Goal: Transaction & Acquisition: Purchase product/service

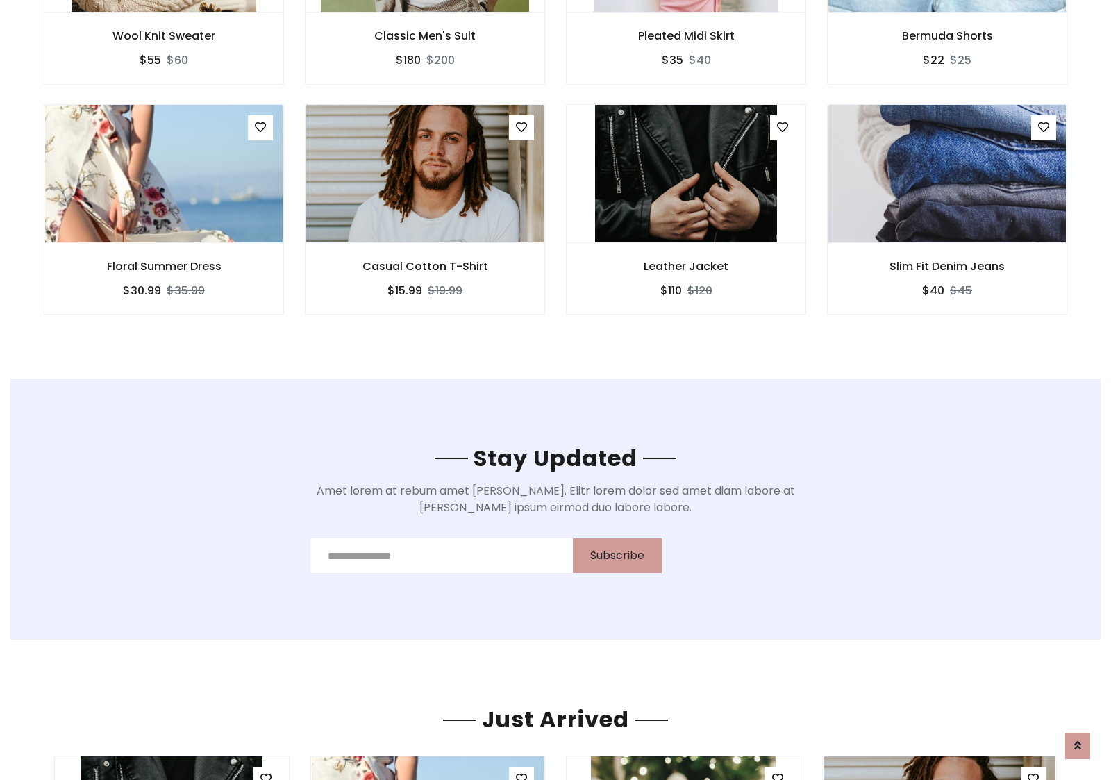
scroll to position [2092, 0]
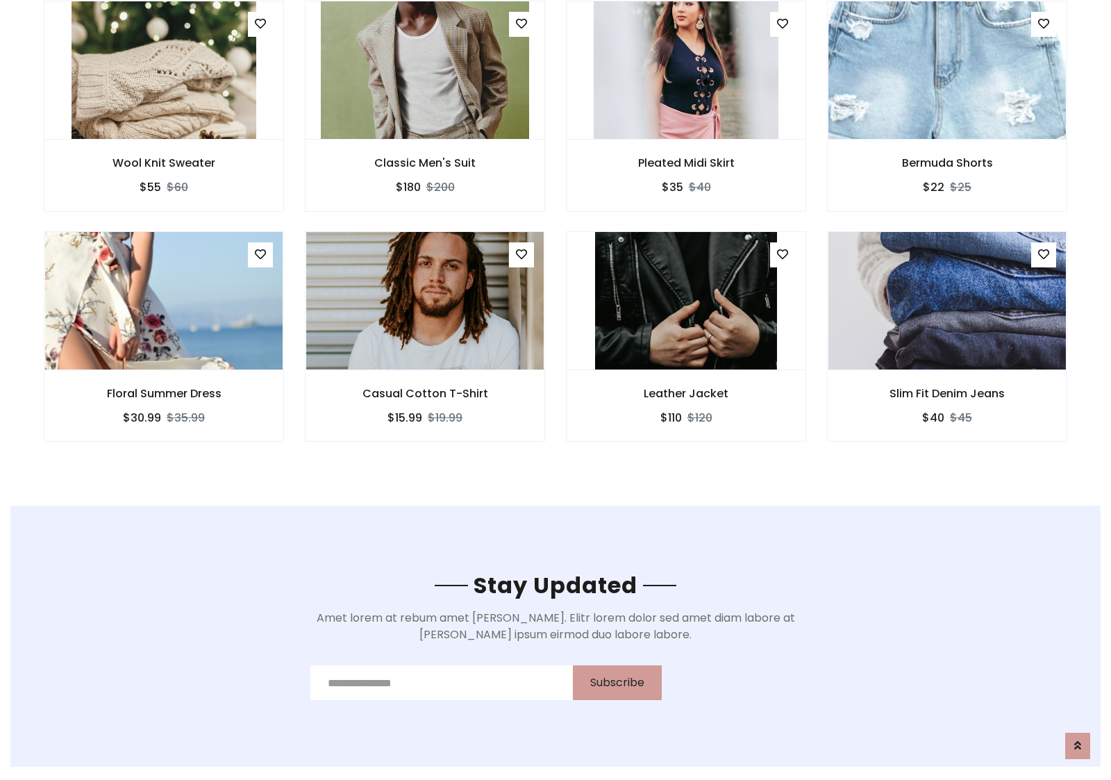
click at [556, 235] on div "Leather Jacket $110 $120" at bounding box center [686, 346] width 261 height 230
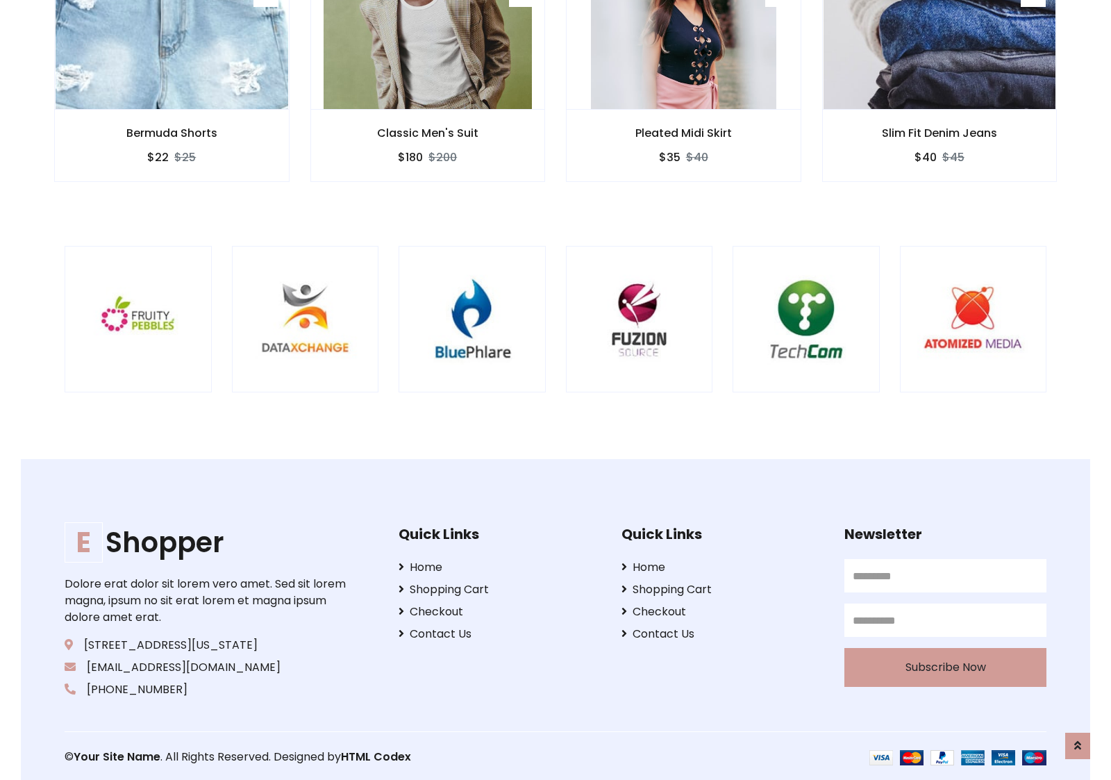
scroll to position [2644, 0]
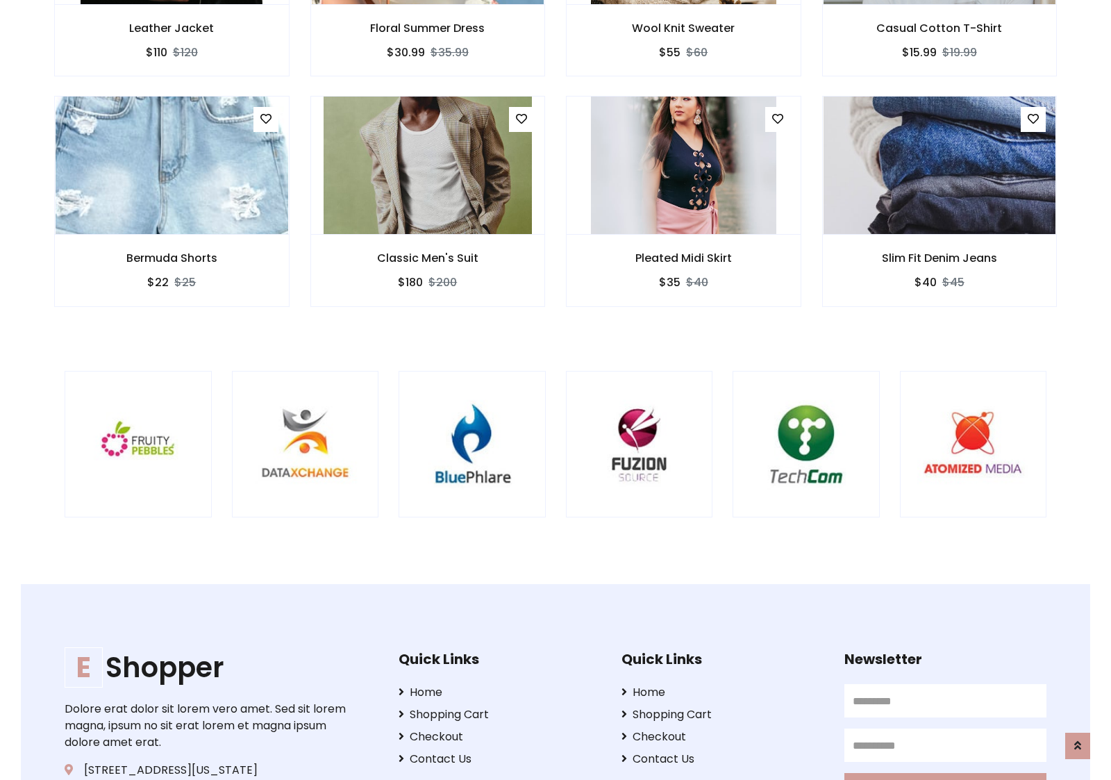
click at [556, 390] on div at bounding box center [733, 444] width 3340 height 147
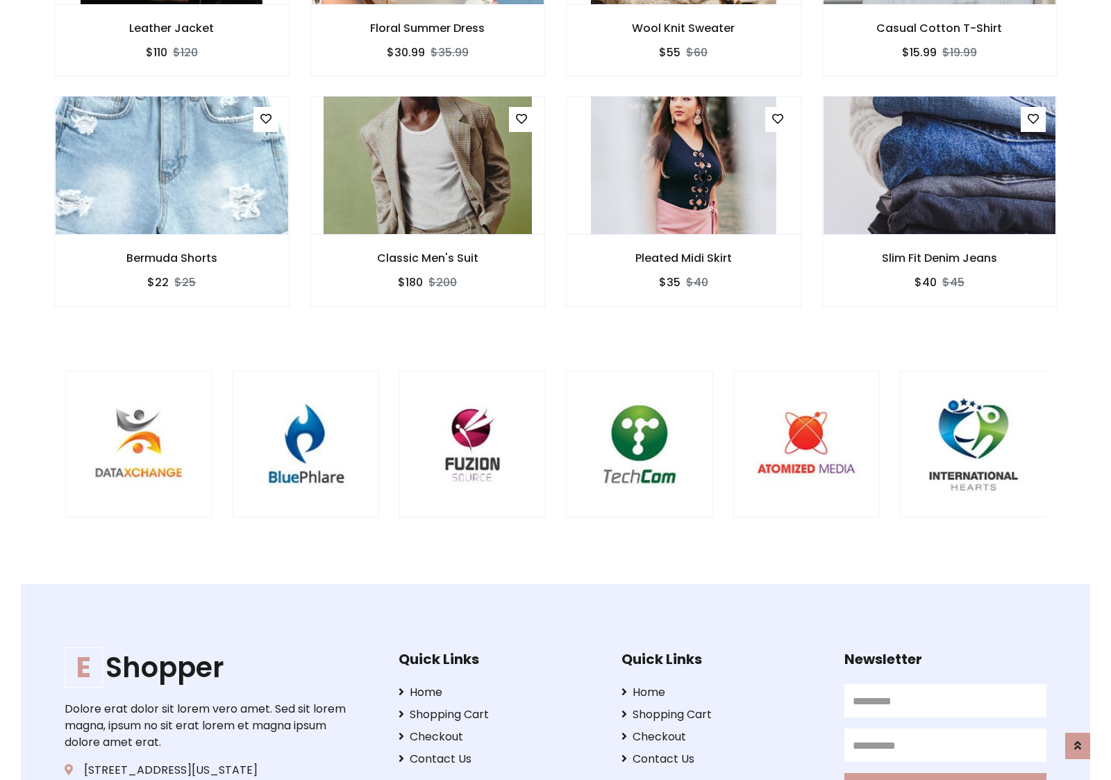
click at [556, 390] on div at bounding box center [566, 444] width 3340 height 147
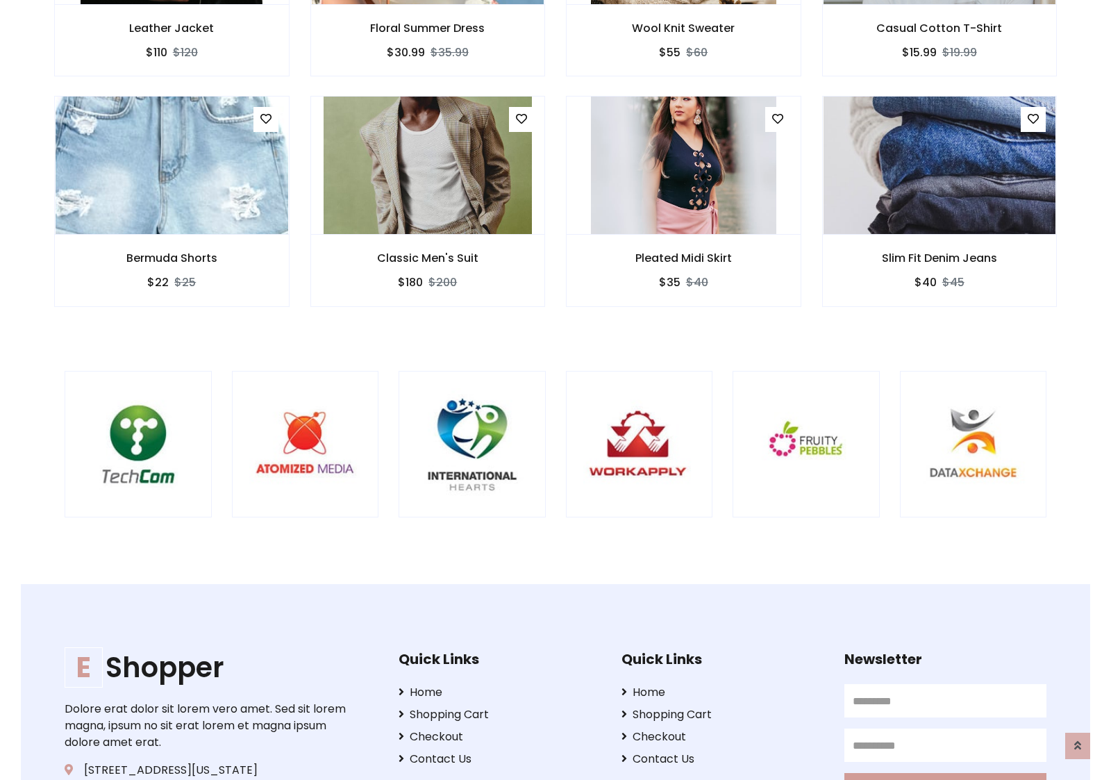
scroll to position [0, 0]
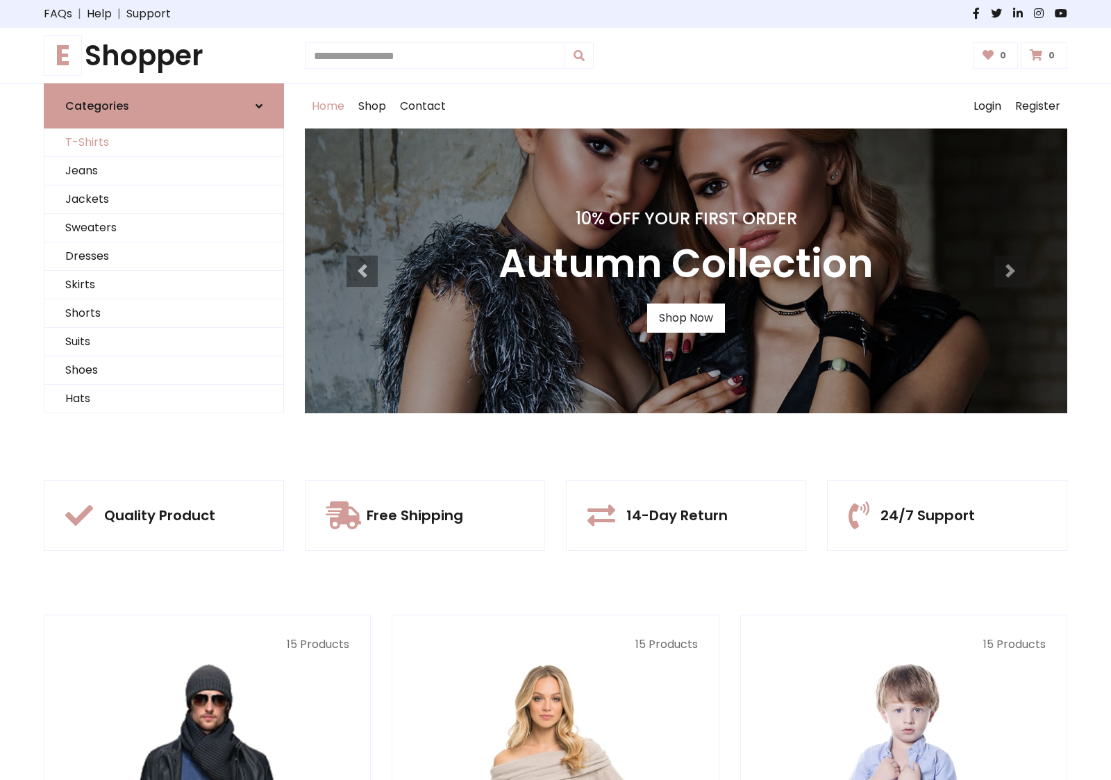
click at [164, 142] on link "T-Shirts" at bounding box center [163, 142] width 239 height 28
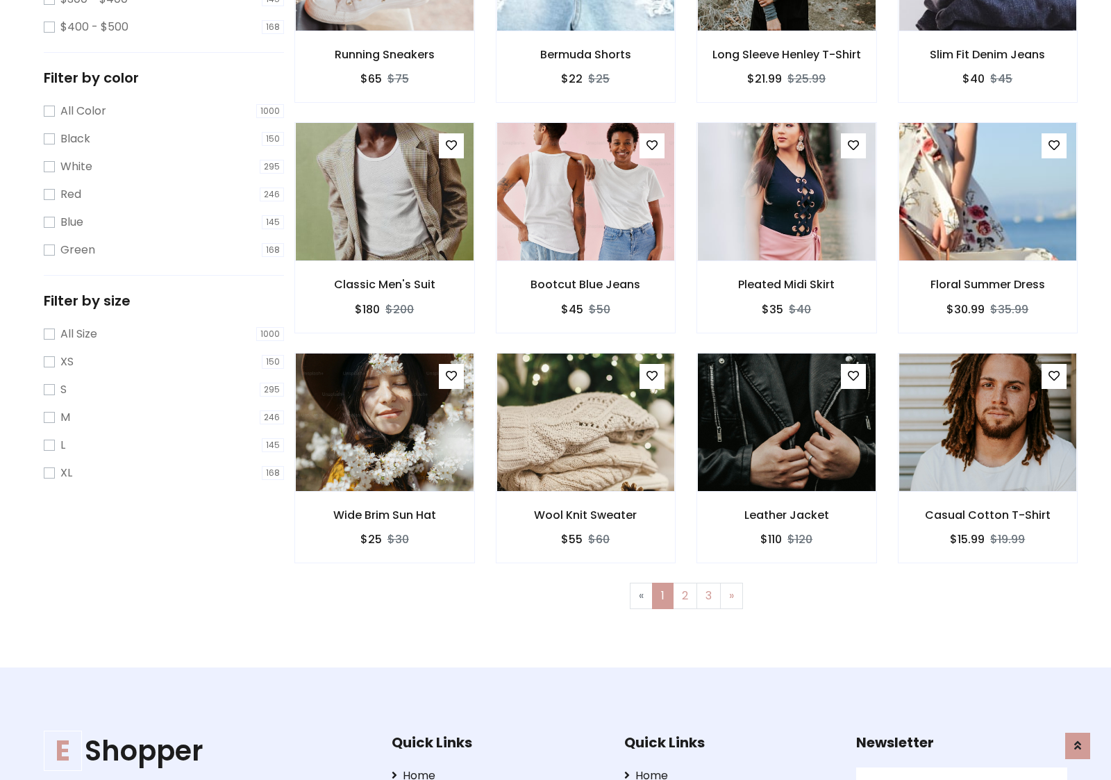
scroll to position [557, 0]
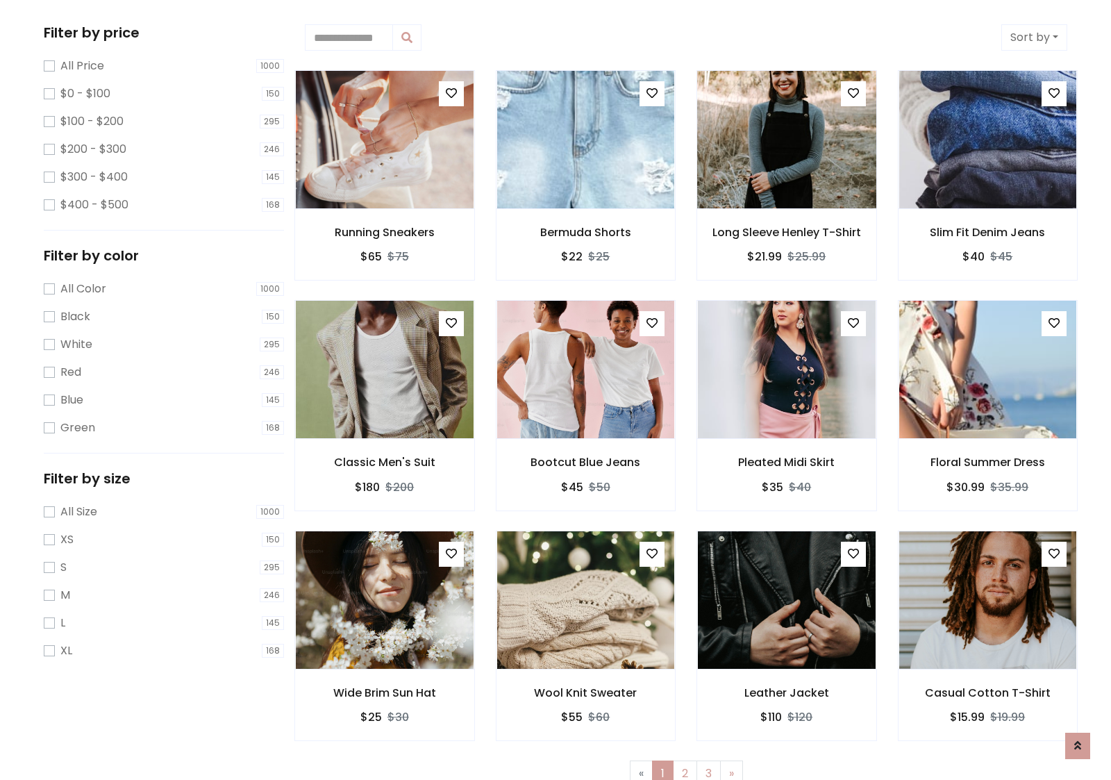
scroll to position [0, 0]
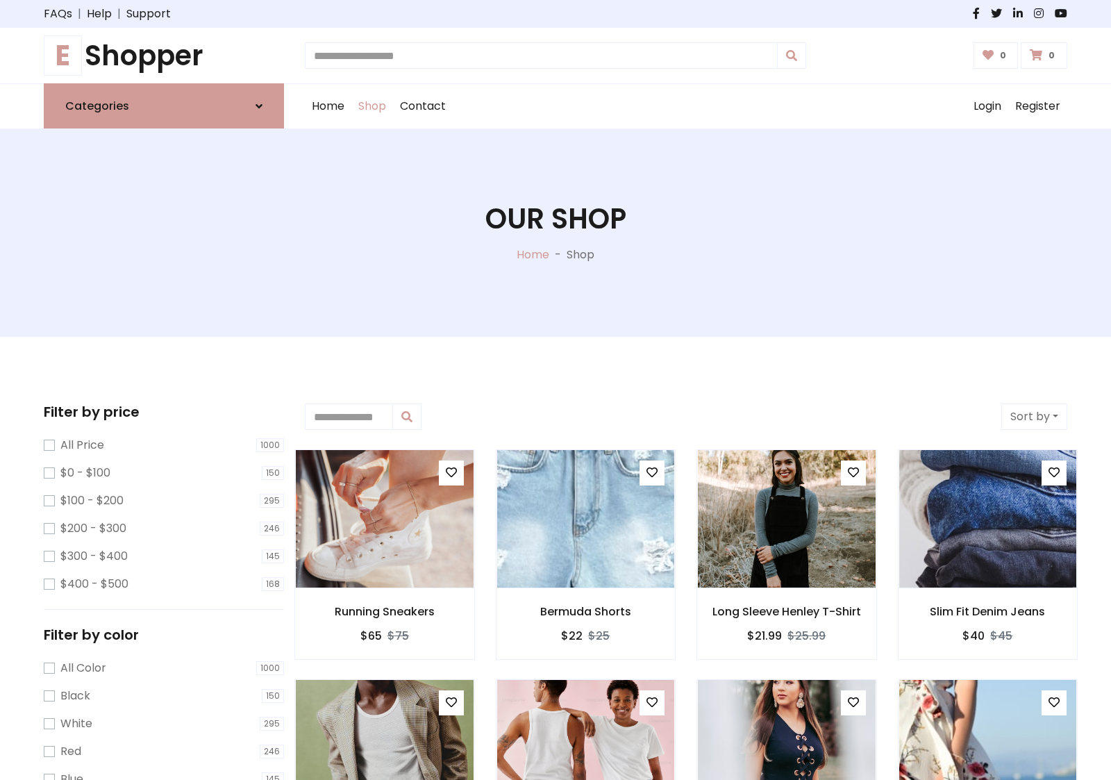
click at [164, 56] on h1 "E Shopper" at bounding box center [164, 55] width 240 height 33
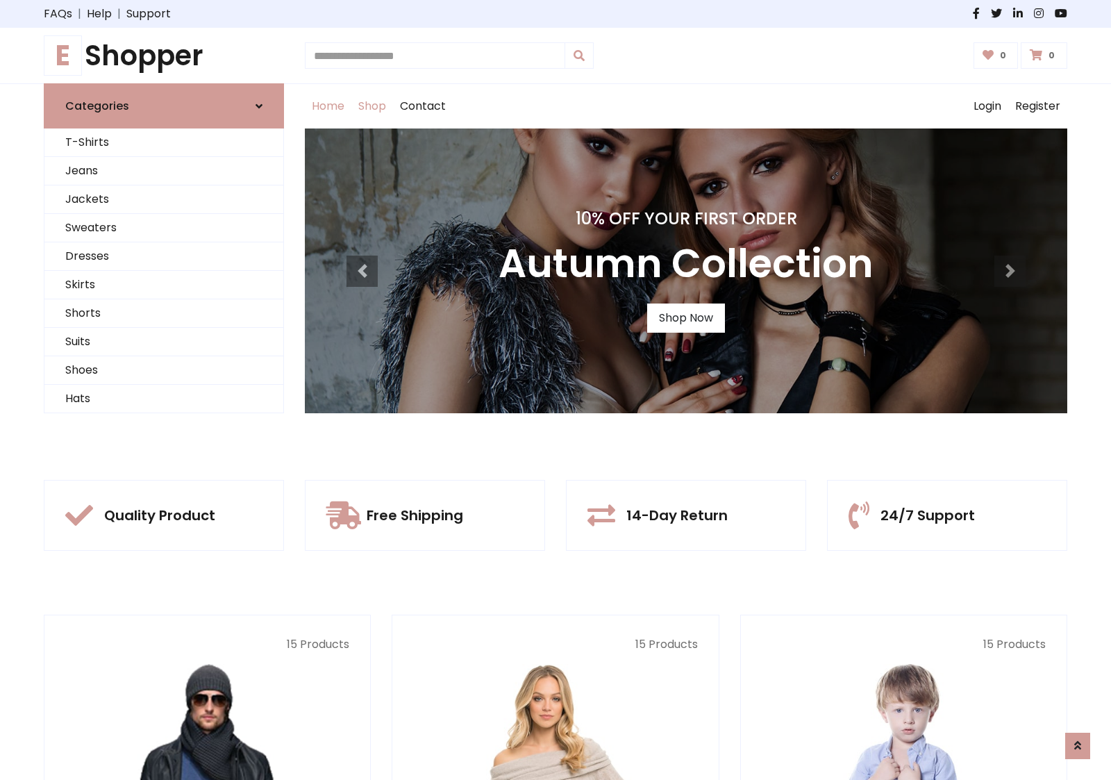
click at [373, 106] on link "Shop" at bounding box center [372, 106] width 42 height 44
